Goal: Information Seeking & Learning: Learn about a topic

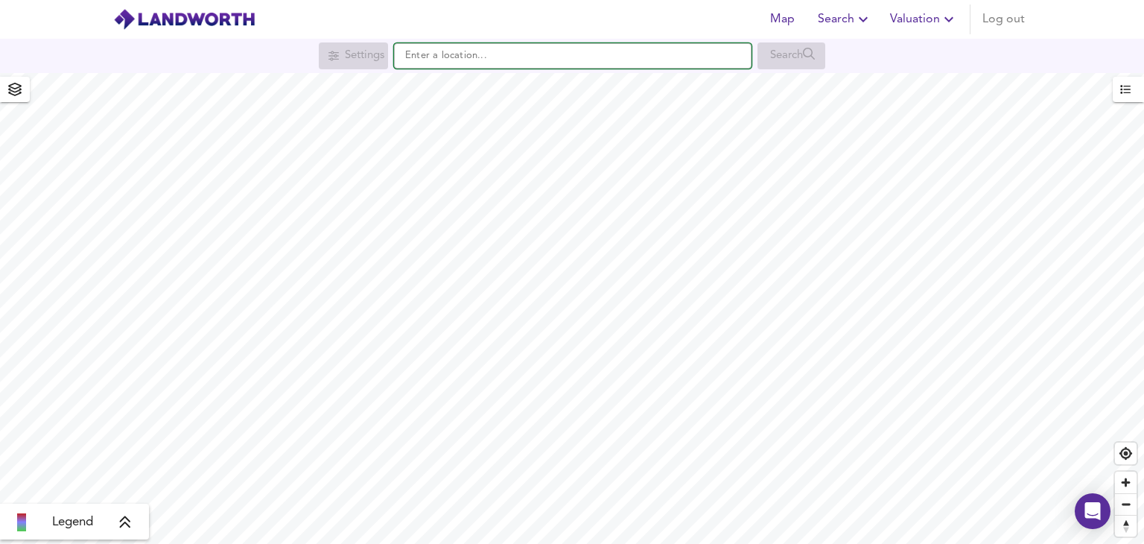
click at [590, 54] on input "text" at bounding box center [573, 55] width 358 height 25
paste input "M40 3HY"
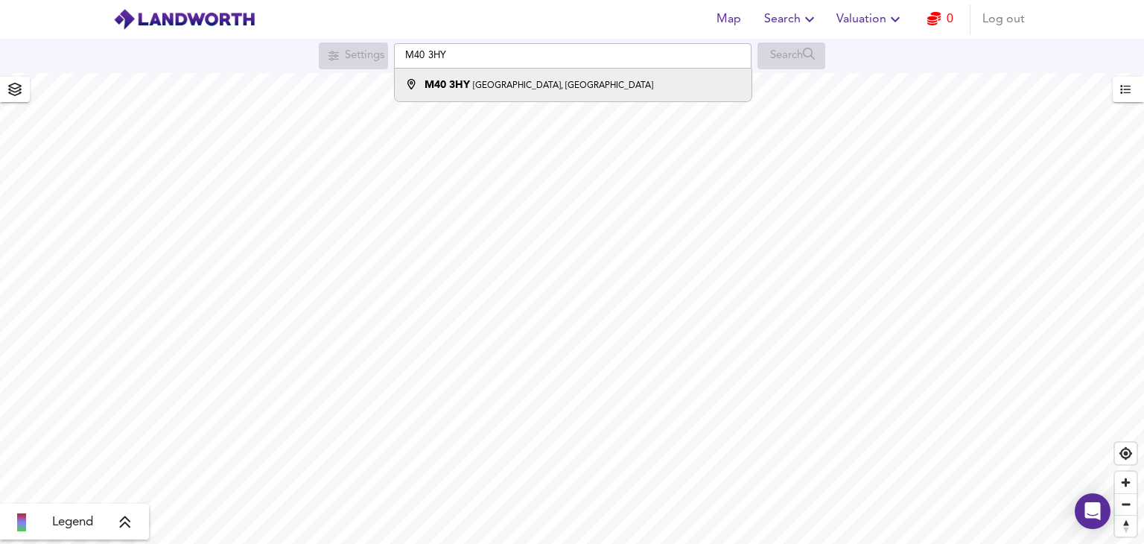
click at [622, 90] on div "M40 [STREET_ADDRESS]" at bounding box center [569, 84] width 342 height 15
type input "[STREET_ADDRESS]"
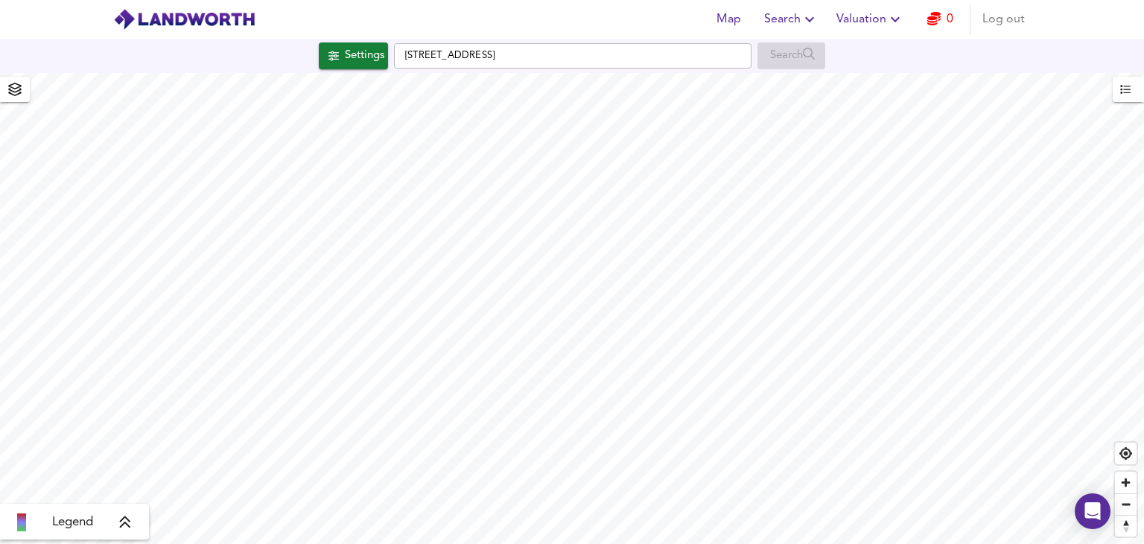
checkbox input "false"
checkbox input "true"
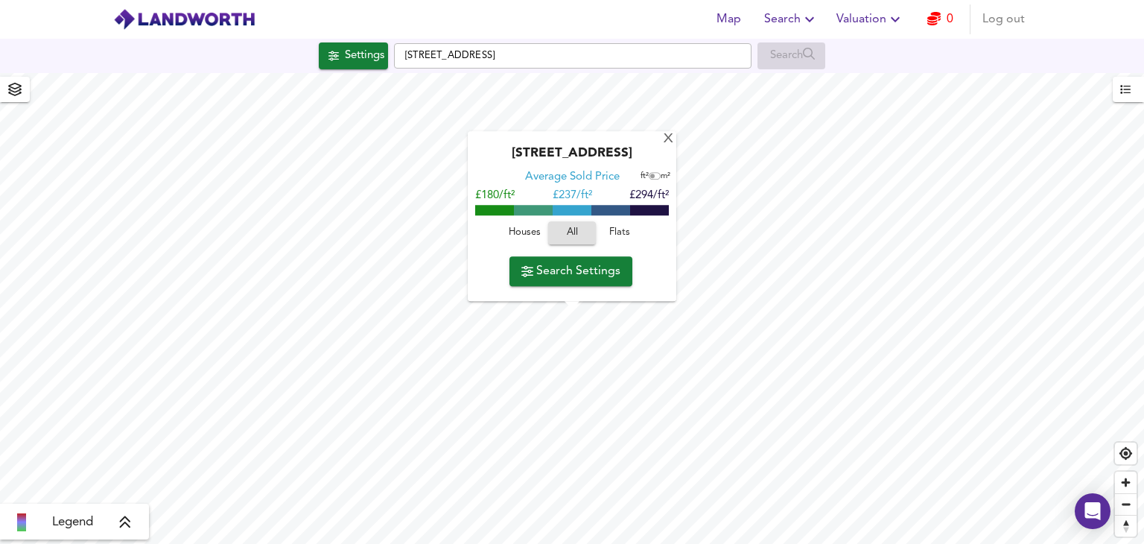
click at [525, 228] on span "Houses" at bounding box center [524, 233] width 40 height 17
